Goal: Find specific page/section: Find specific page/section

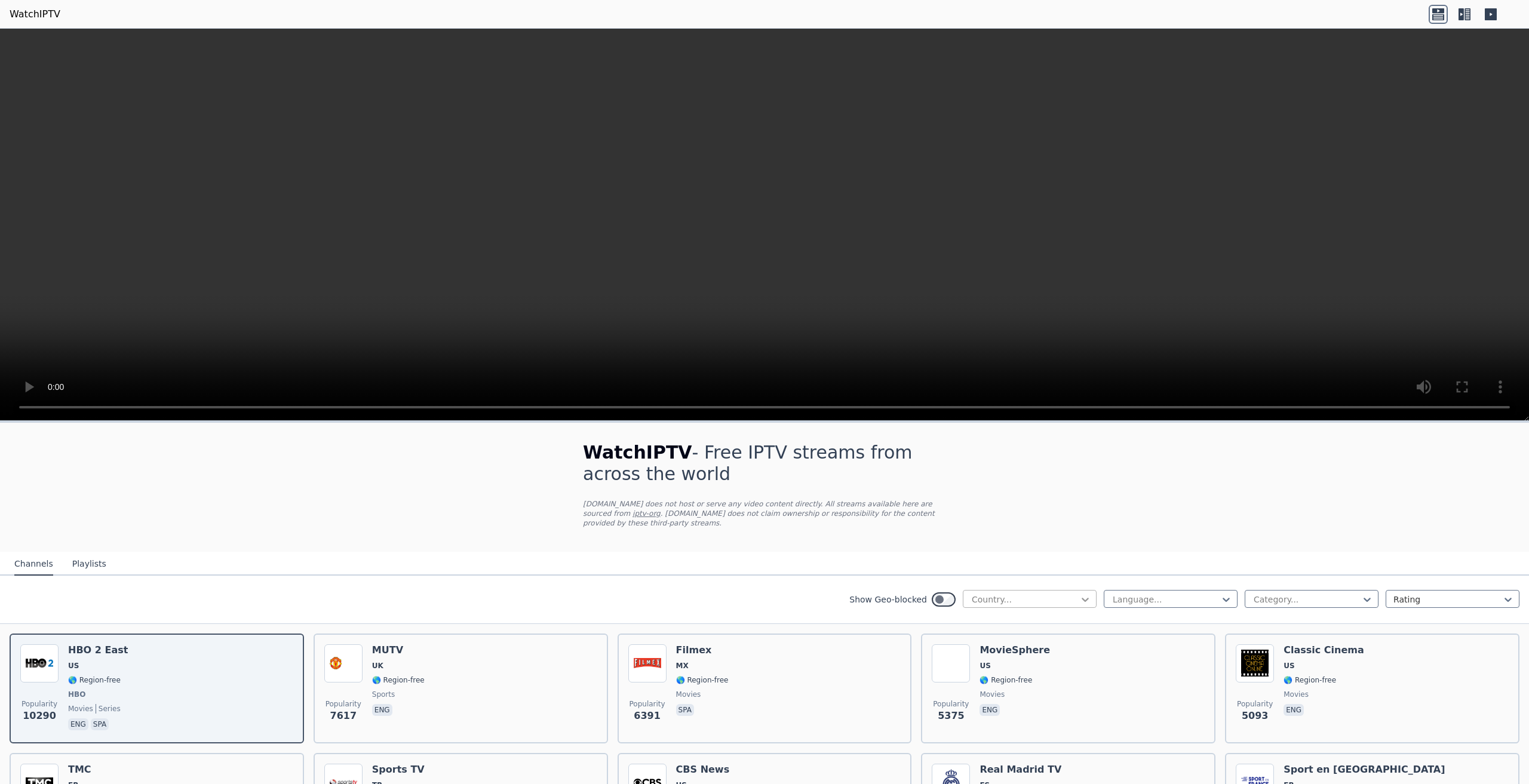
click at [1081, 598] on icon at bounding box center [1085, 600] width 7 height 4
click at [996, 625] on div "[GEOGRAPHIC_DATA]" at bounding box center [1029, 635] width 134 height 22
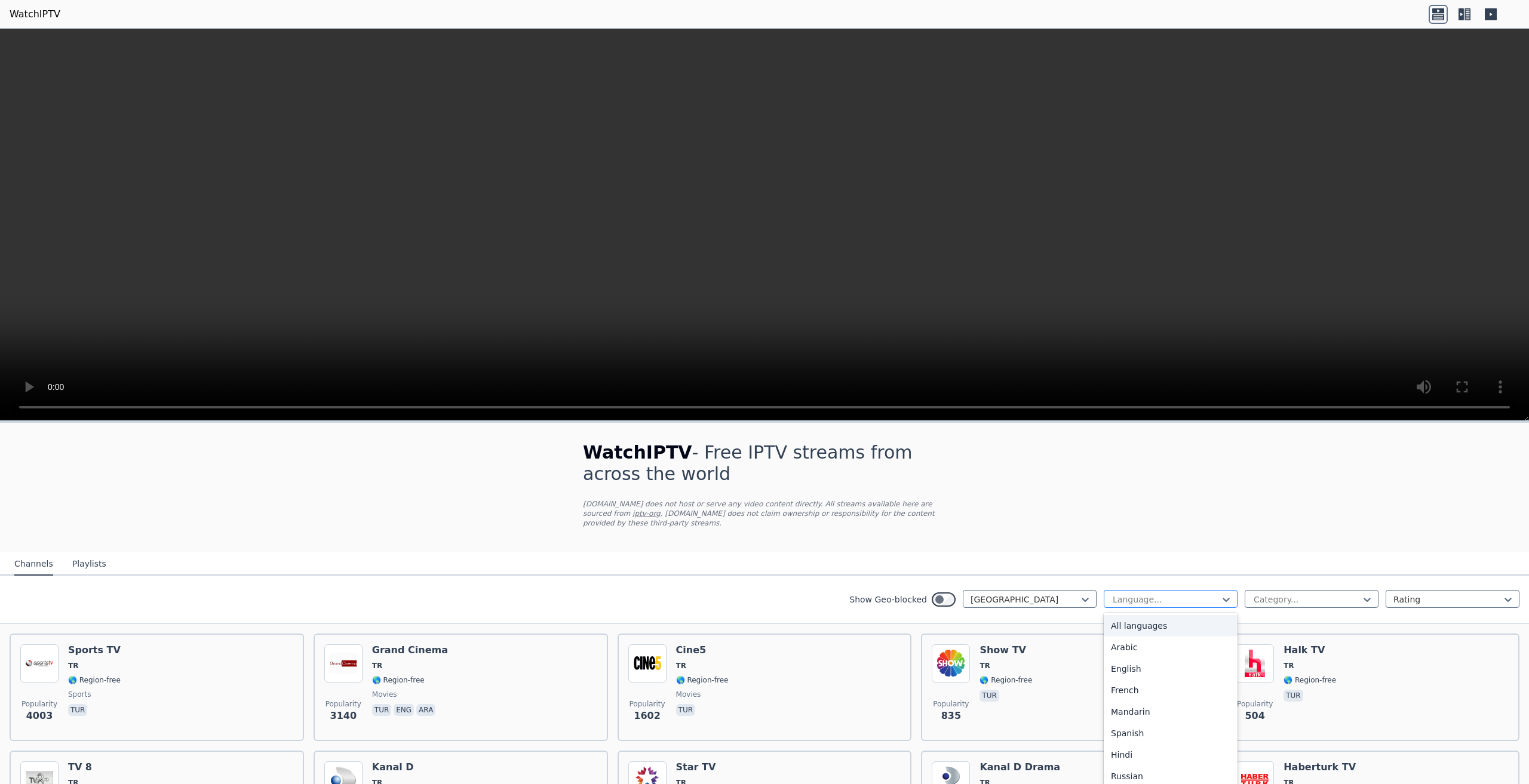
click at [1165, 594] on div at bounding box center [1165, 600] width 109 height 12
click at [1297, 594] on div at bounding box center [1306, 600] width 109 height 12
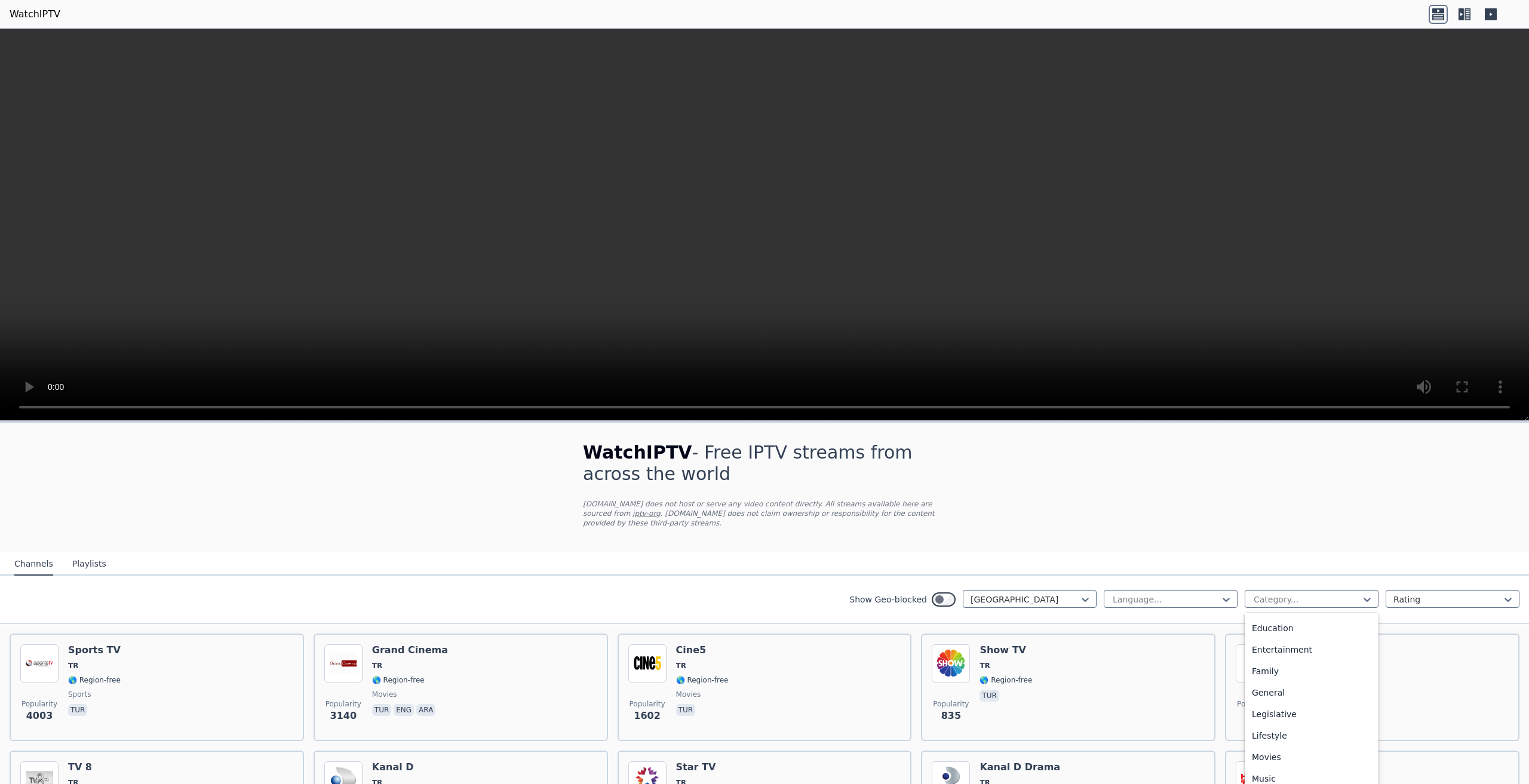
scroll to position [406, 0]
click at [1284, 725] on div "Sports" at bounding box center [1311, 736] width 134 height 22
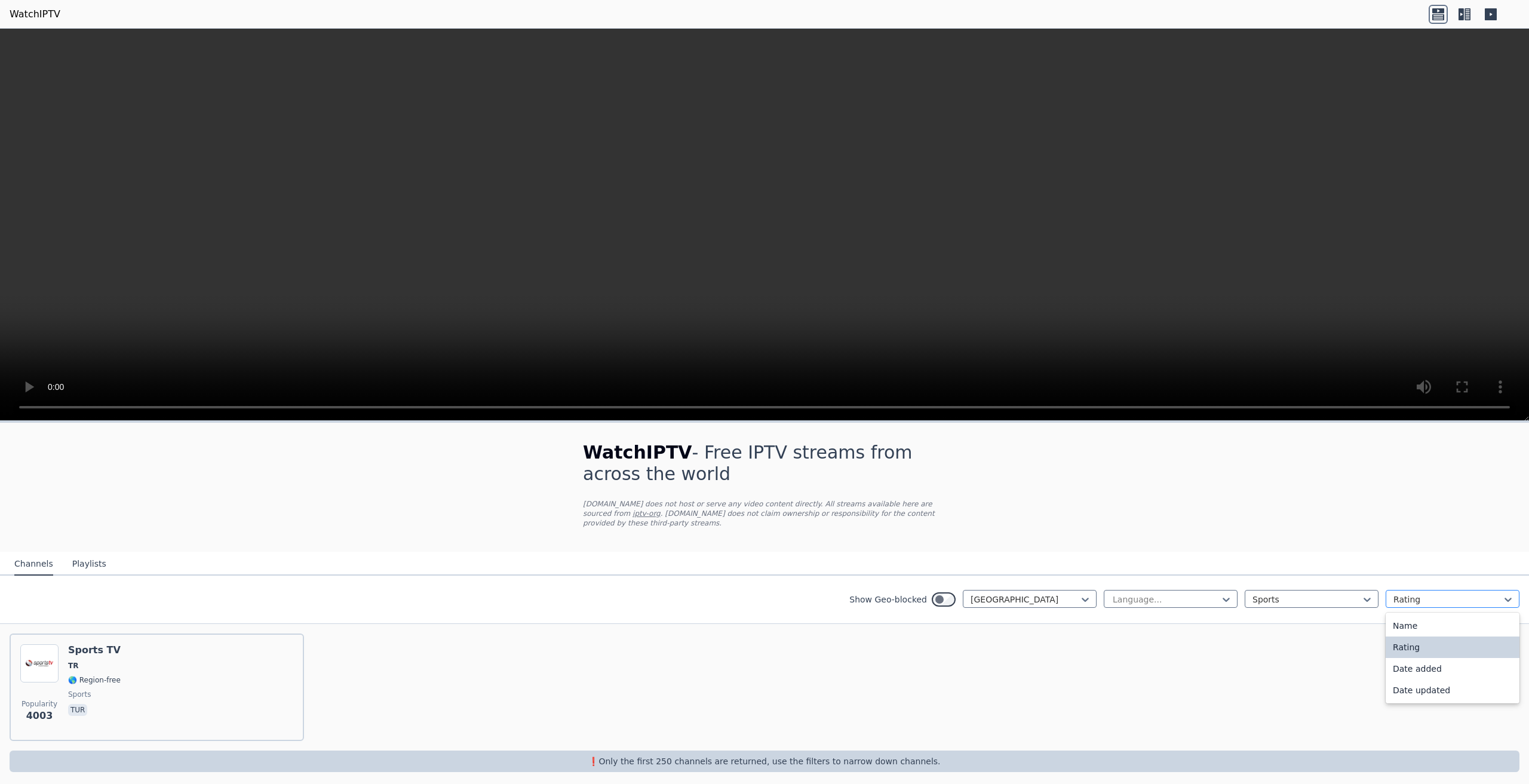
click at [1446, 594] on div at bounding box center [1447, 600] width 109 height 12
